Goal: Information Seeking & Learning: Find contact information

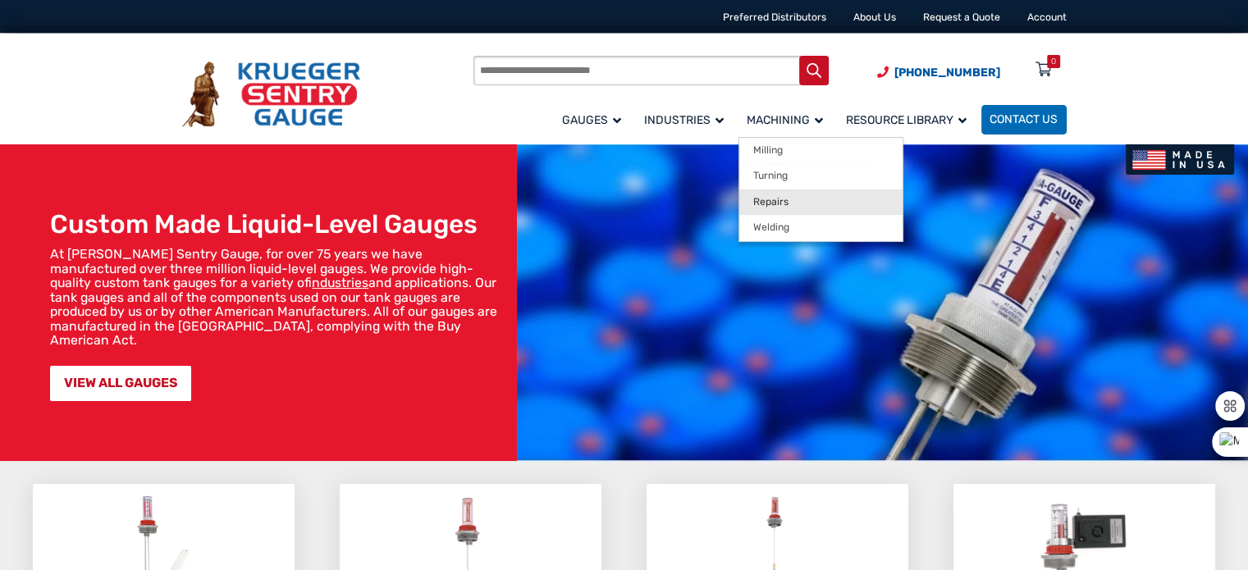
scroll to position [3, 0]
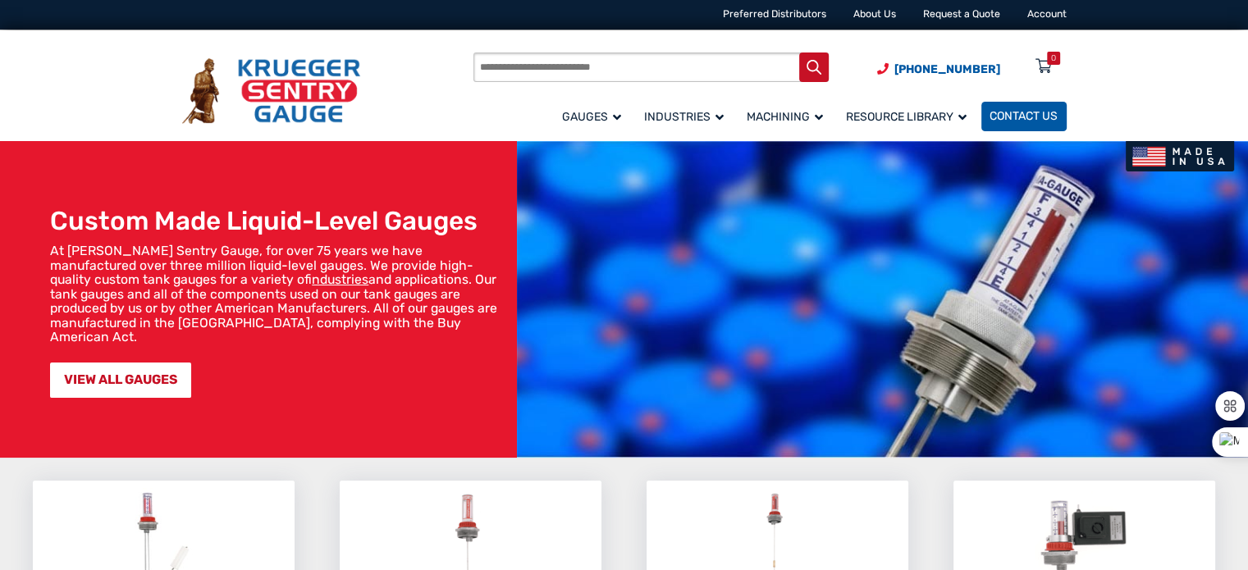
click at [1003, 115] on span "Contact Us" at bounding box center [1024, 117] width 68 height 14
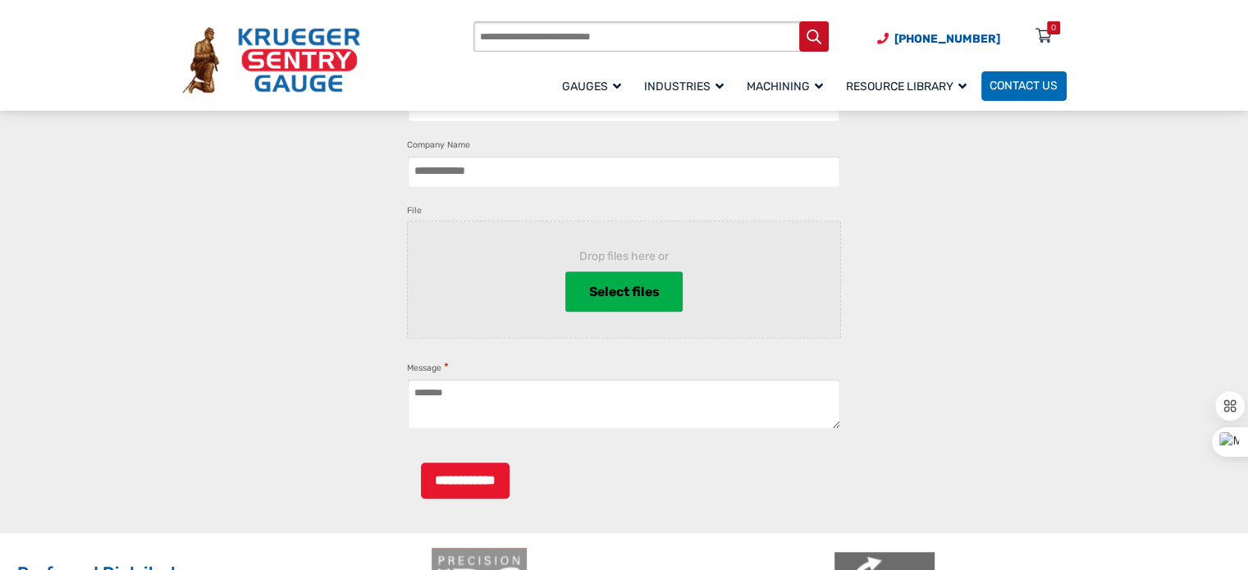
scroll to position [1364, 0]
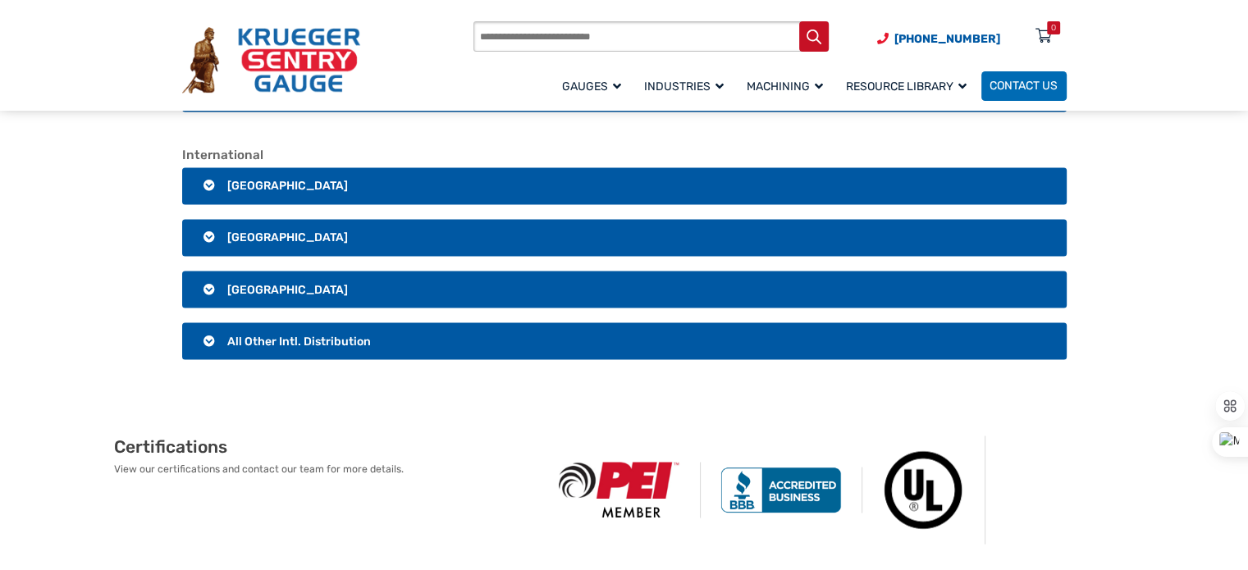
scroll to position [2872, 0]
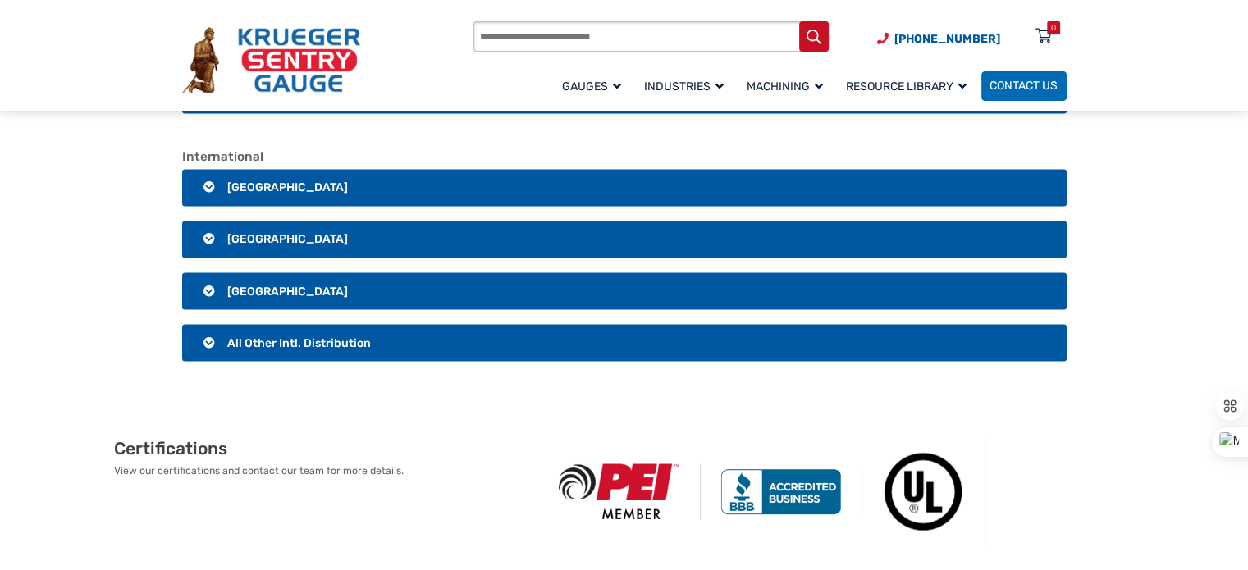
click at [206, 258] on h3 "[GEOGRAPHIC_DATA]" at bounding box center [624, 240] width 885 height 38
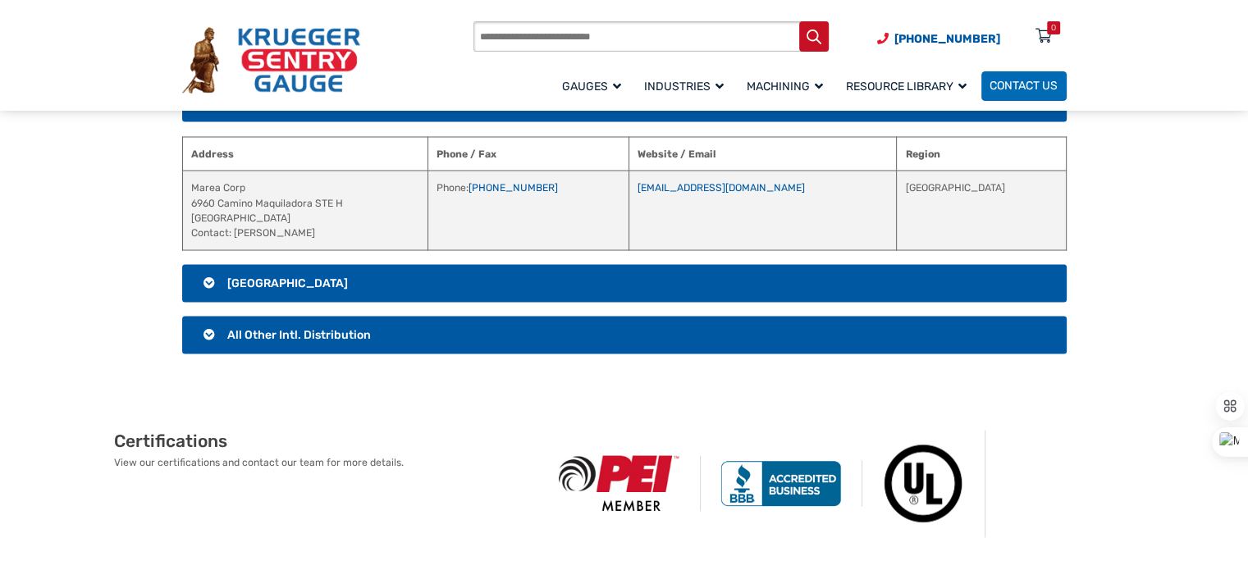
scroll to position [3009, 0]
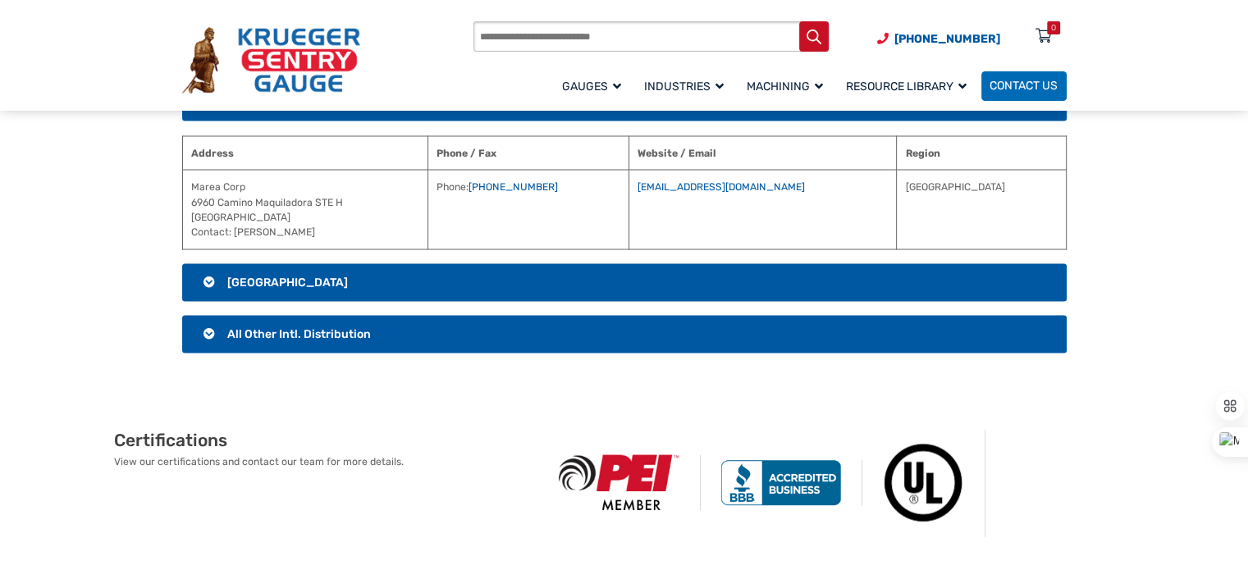
click at [299, 301] on h3 "[GEOGRAPHIC_DATA]" at bounding box center [624, 282] width 885 height 38
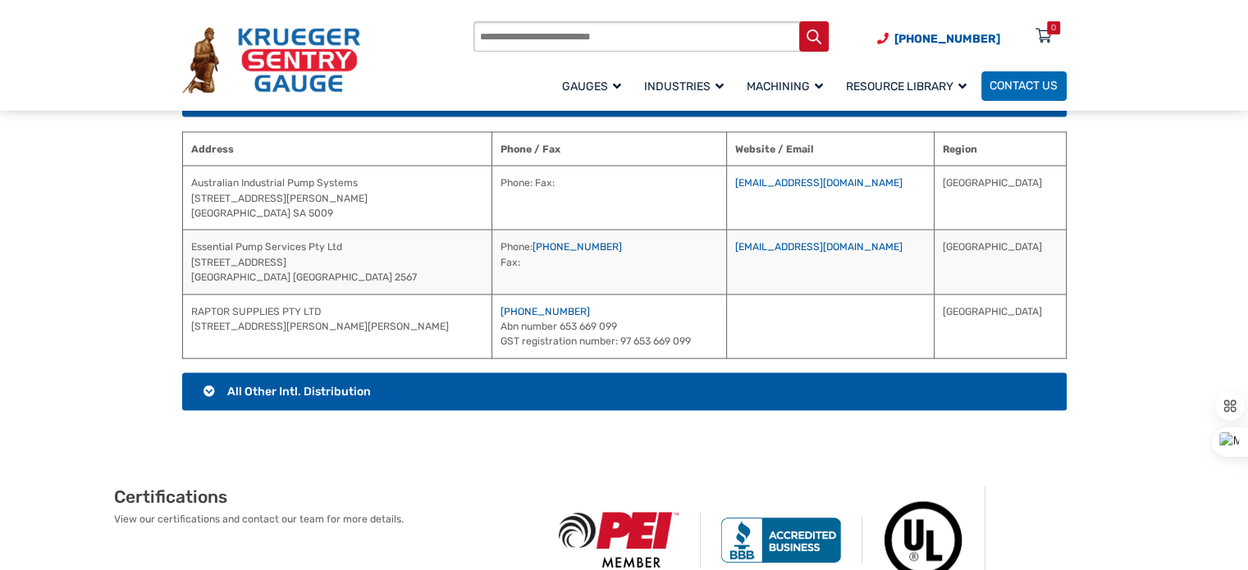
scroll to position [3067, 0]
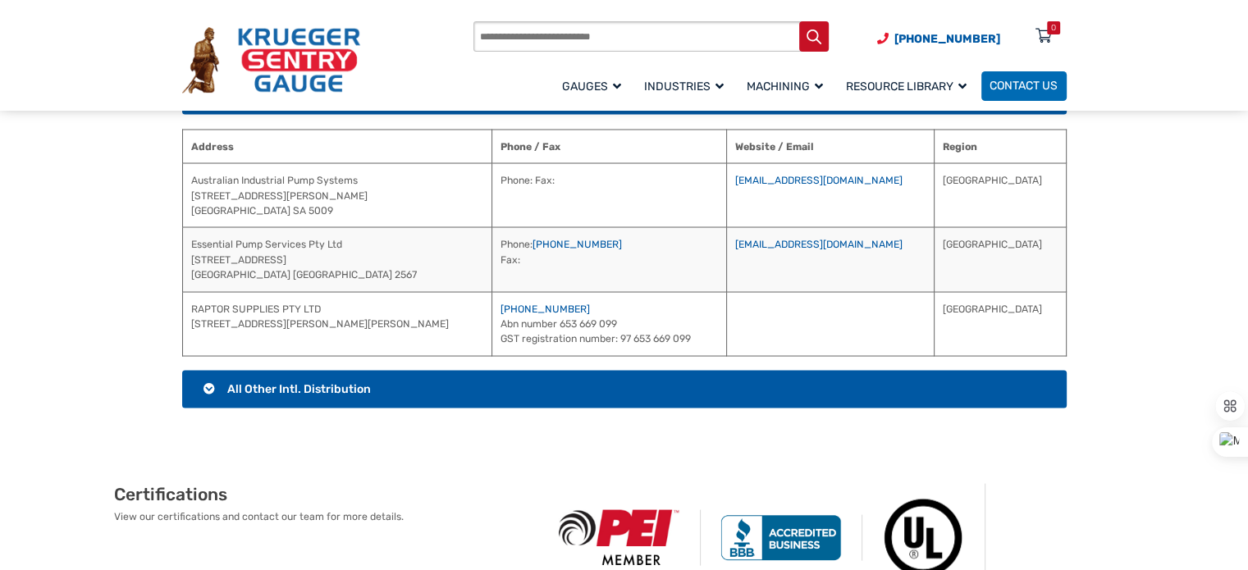
click at [259, 408] on h3 "All Other Intl. Distribution" at bounding box center [624, 389] width 885 height 38
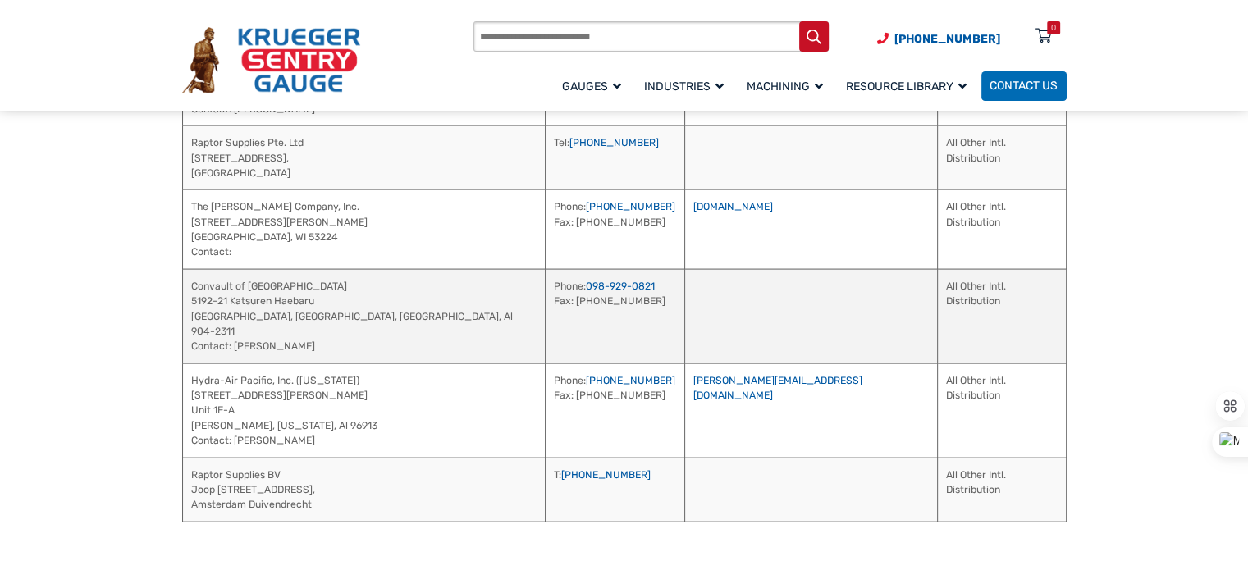
scroll to position [3407, 0]
click at [958, 495] on td "All Other Intl. Distribution" at bounding box center [1001, 491] width 129 height 64
drag, startPoint x: 285, startPoint y: 491, endPoint x: 187, endPoint y: 489, distance: 97.7
click at [186, 490] on td "Raptor Supplies BV Joop Geesinkweg 00701, 1114AB, Amsterdam Duivendrecht" at bounding box center [363, 491] width 363 height 64
copy td "Raptor Supplies BV"
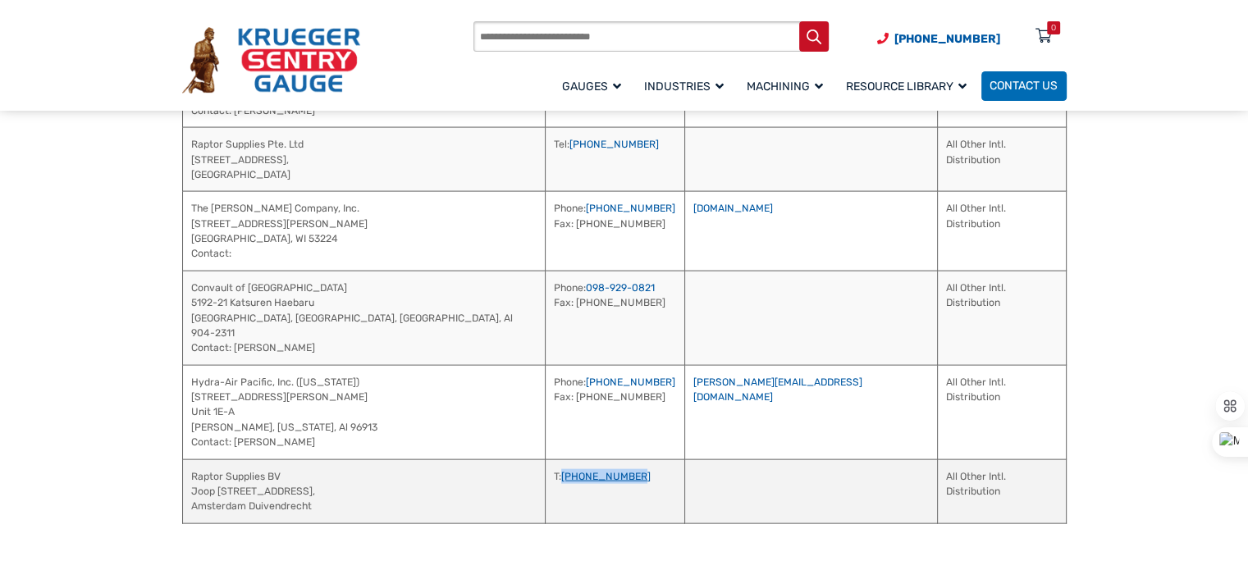
drag, startPoint x: 565, startPoint y: 490, endPoint x: 475, endPoint y: 491, distance: 89.5
click at [545, 491] on td "T: +31 202170638" at bounding box center [614, 491] width 139 height 64
copy link "+31 202170638"
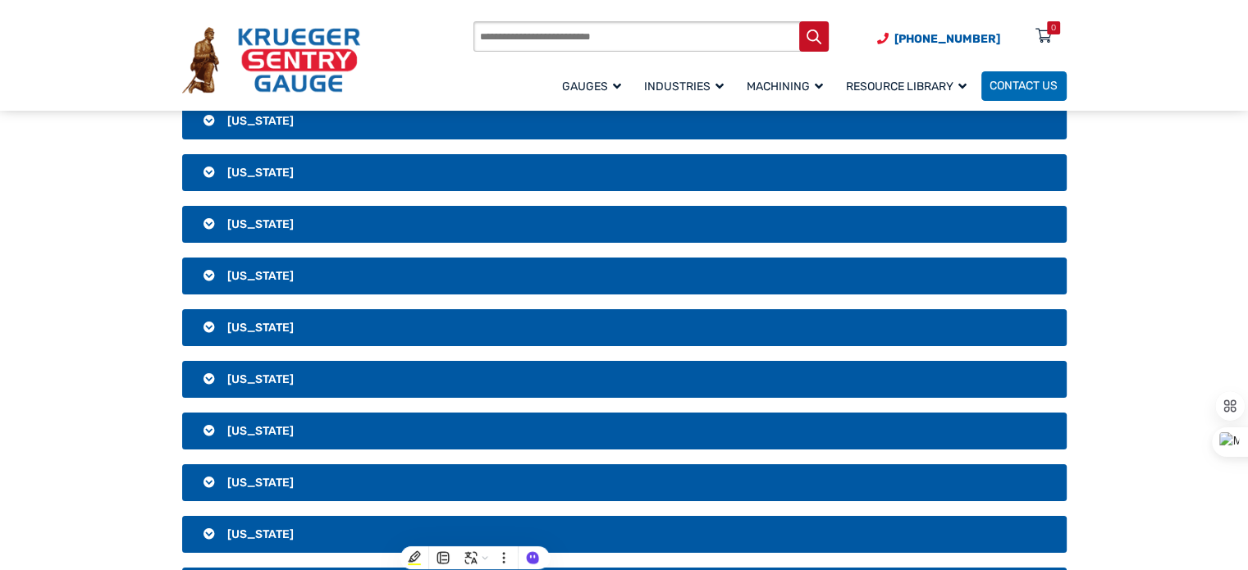
scroll to position [0, 0]
